Goal: Task Accomplishment & Management: Complete application form

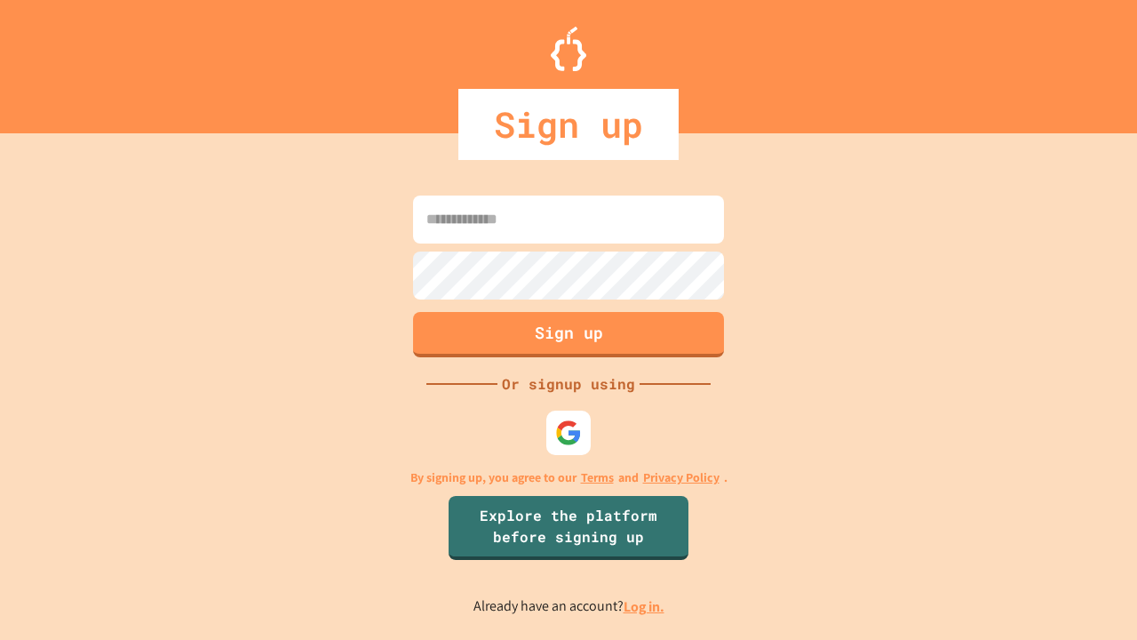
click at [645, 606] on link "Log in." at bounding box center [644, 606] width 41 height 19
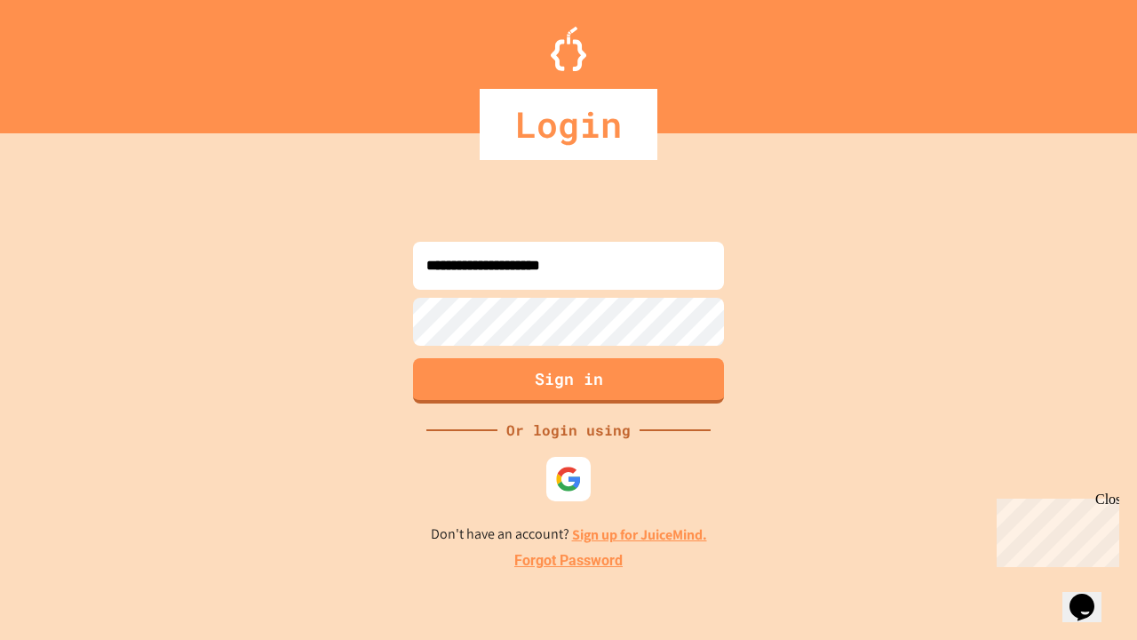
type input "**********"
